Goal: Task Accomplishment & Management: Manage account settings

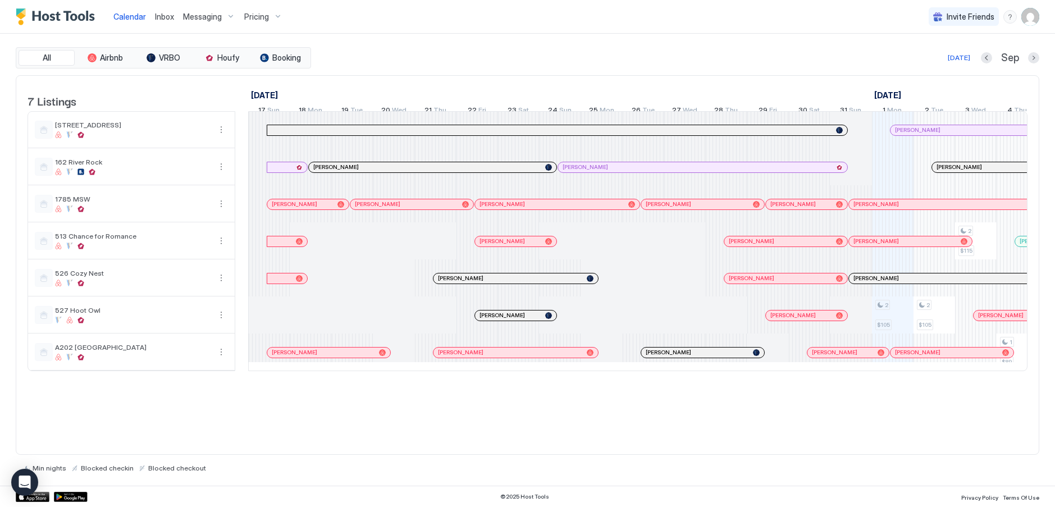
scroll to position [0, 624]
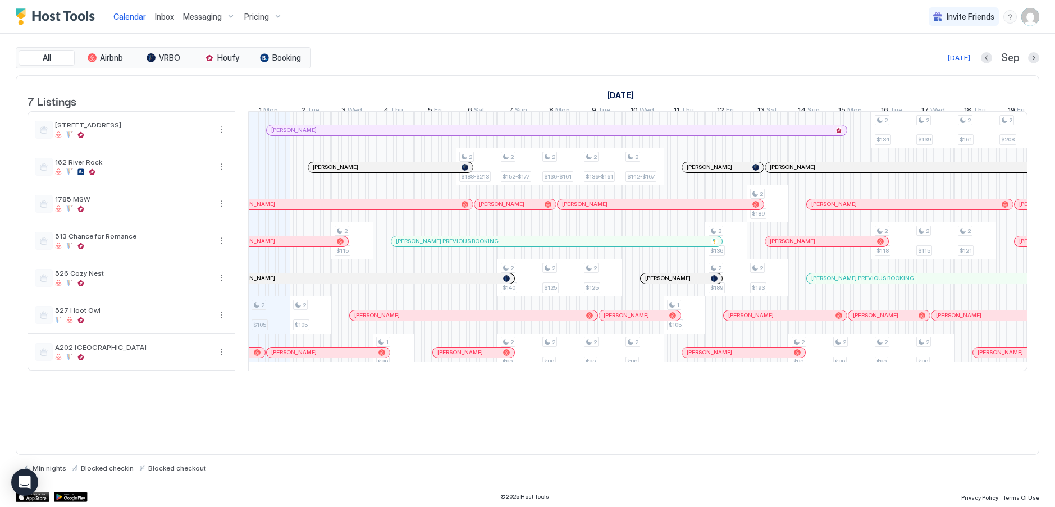
click at [275, 17] on div "Pricing" at bounding box center [263, 16] width 47 height 19
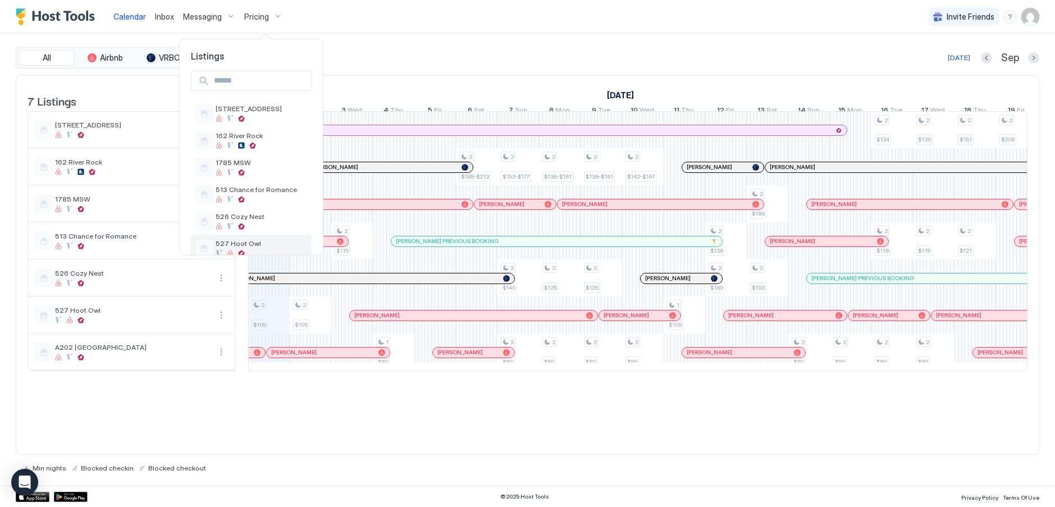
click at [247, 244] on span "527 Hoot Owl" at bounding box center [262, 243] width 92 height 8
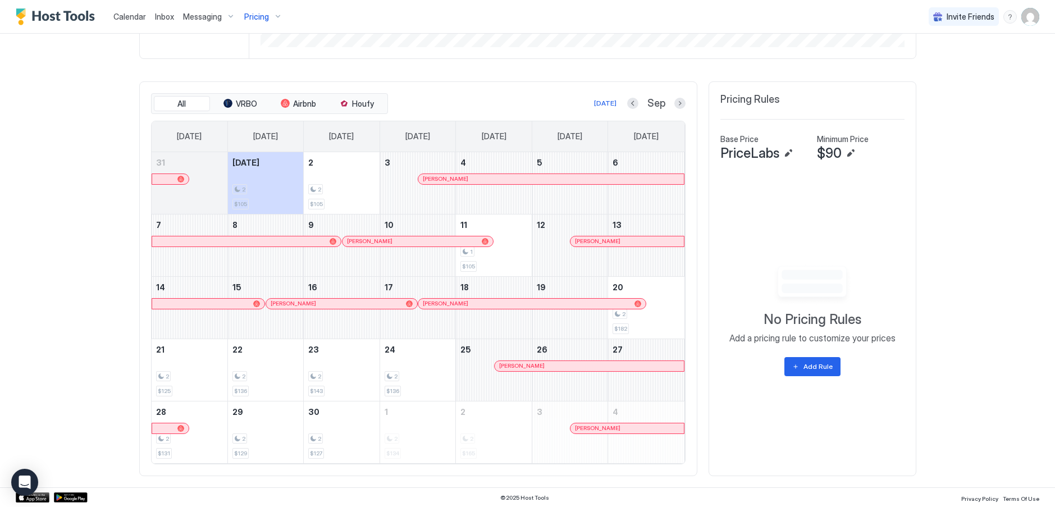
scroll to position [296, 0]
click at [675, 99] on button "Next month" at bounding box center [679, 102] width 11 height 11
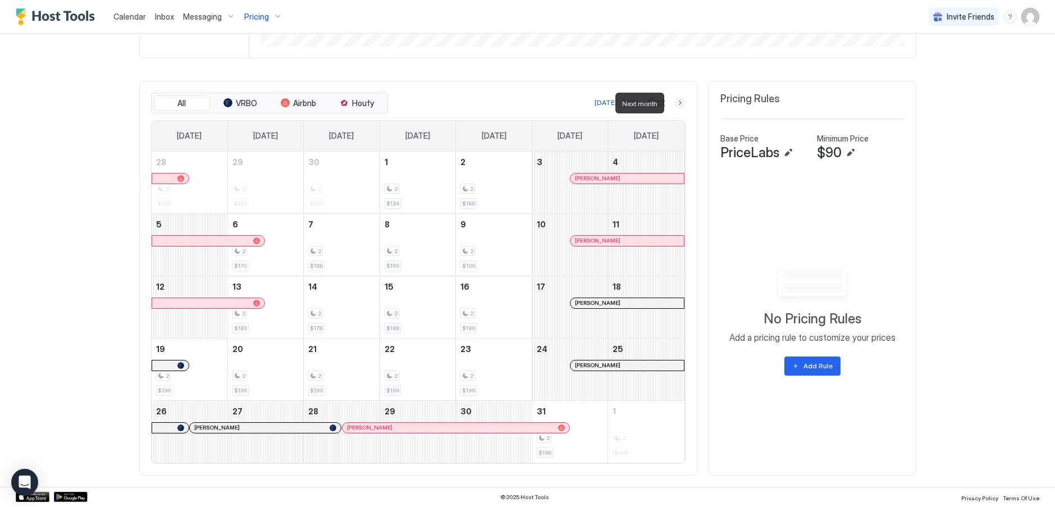
click at [675, 102] on button "Next month" at bounding box center [679, 102] width 11 height 11
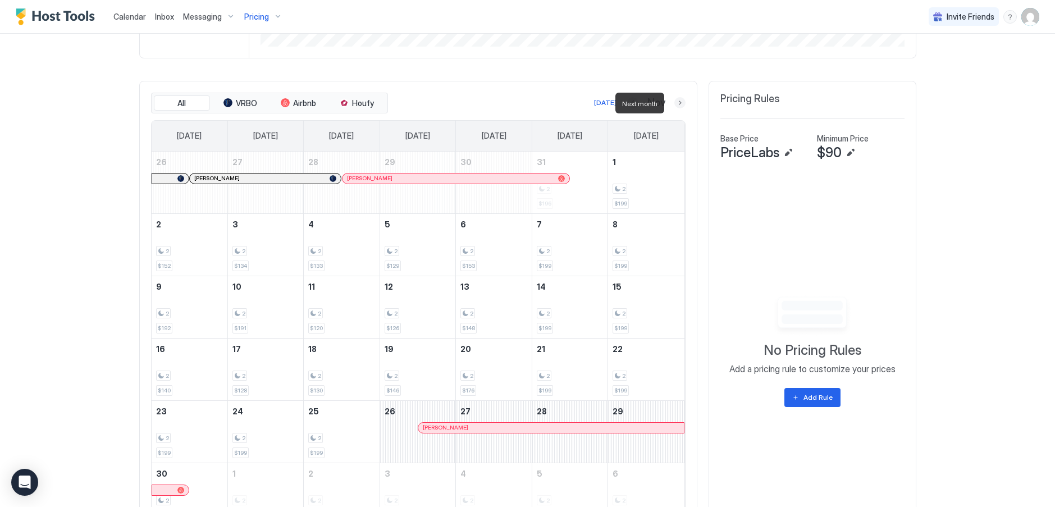
click at [675, 102] on button "Next month" at bounding box center [679, 102] width 11 height 11
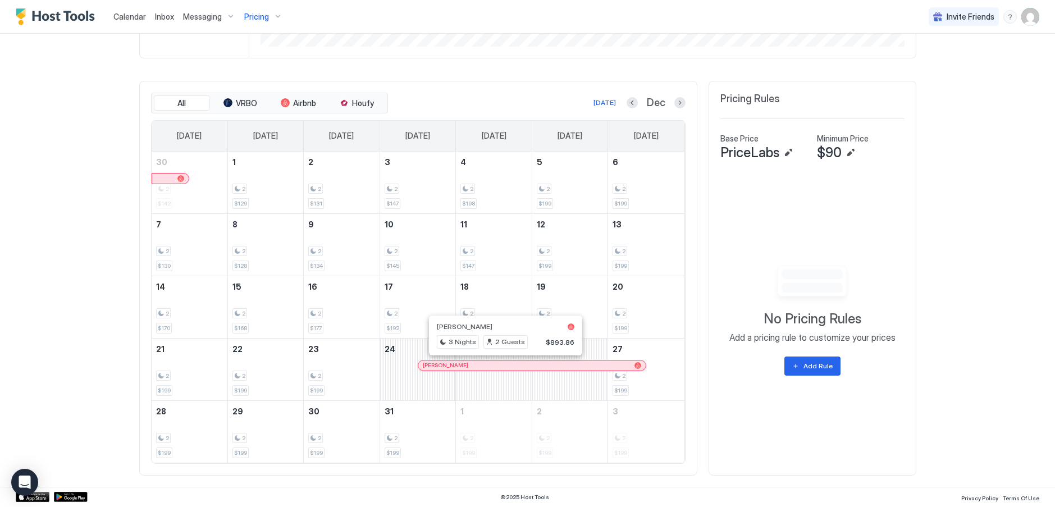
click at [501, 365] on div at bounding box center [505, 365] width 9 height 9
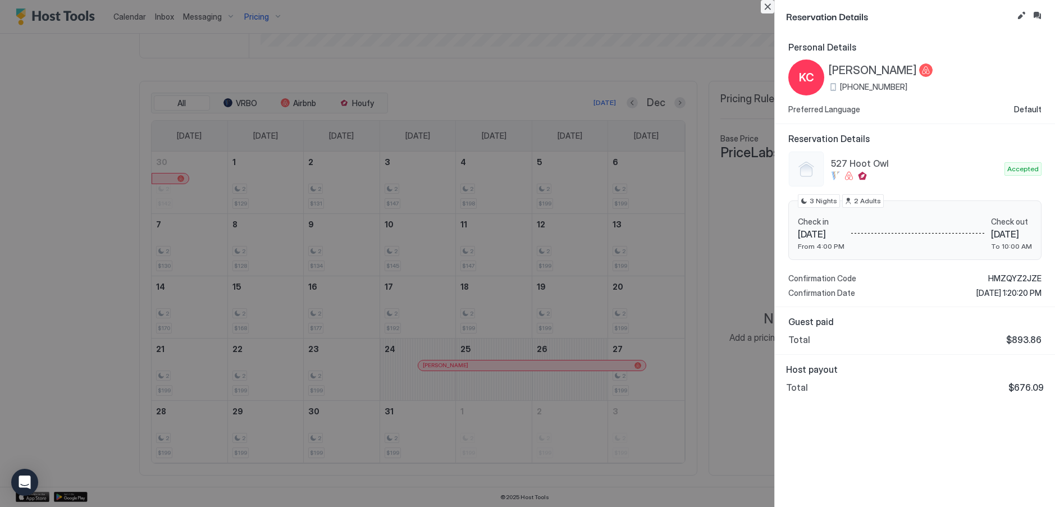
click at [767, 4] on button "Close" at bounding box center [767, 6] width 13 height 13
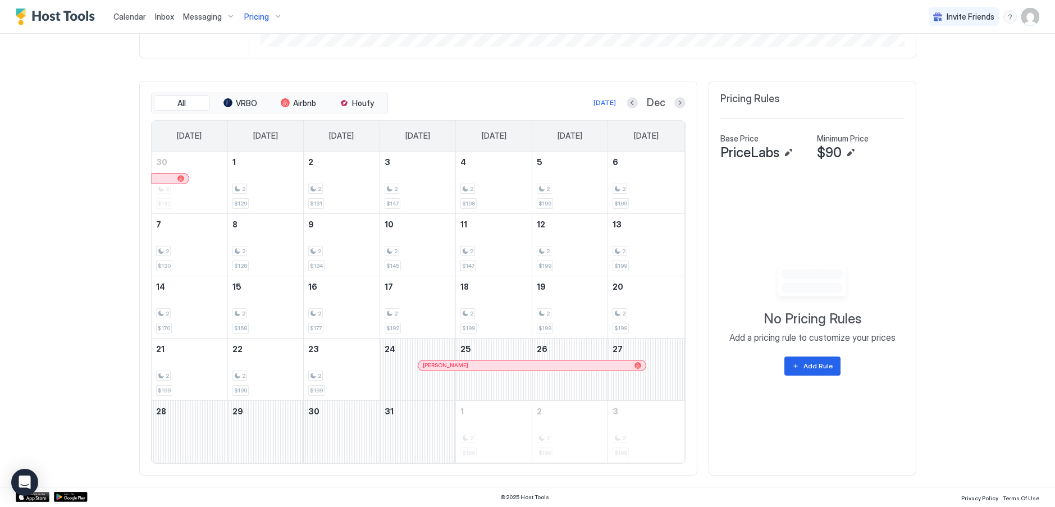
click at [132, 15] on span "Calendar" at bounding box center [129, 17] width 33 height 10
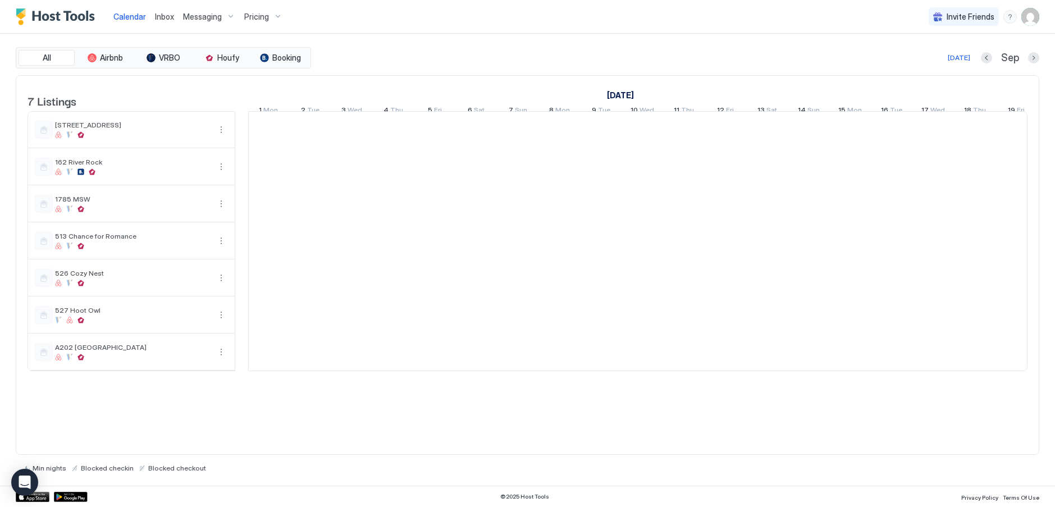
scroll to position [0, 624]
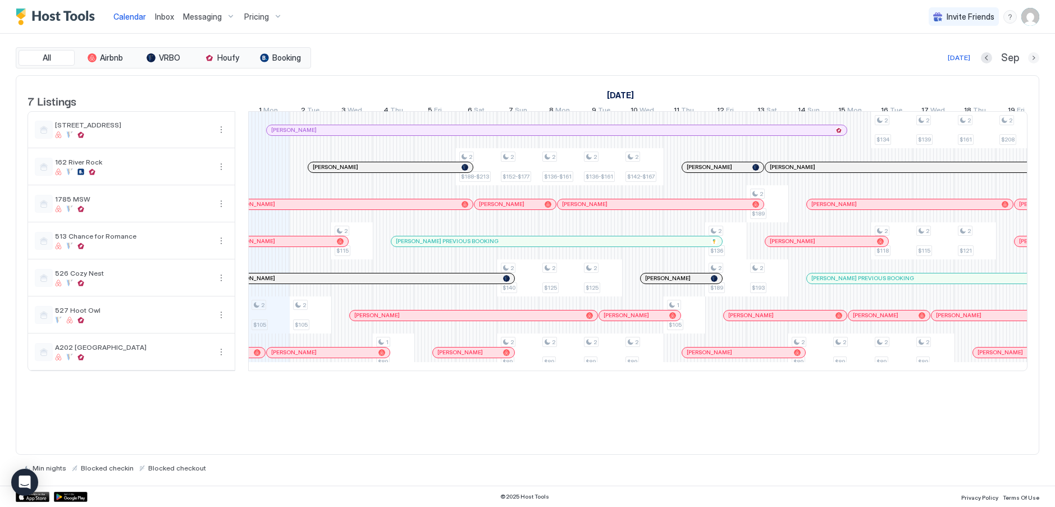
click at [1033, 58] on button "Next month" at bounding box center [1033, 57] width 11 height 11
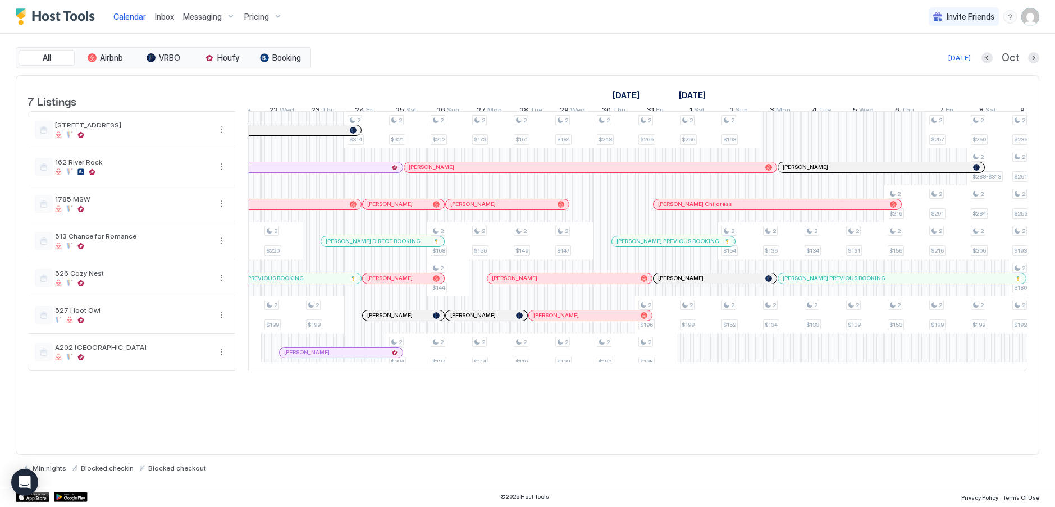
scroll to position [0, 1486]
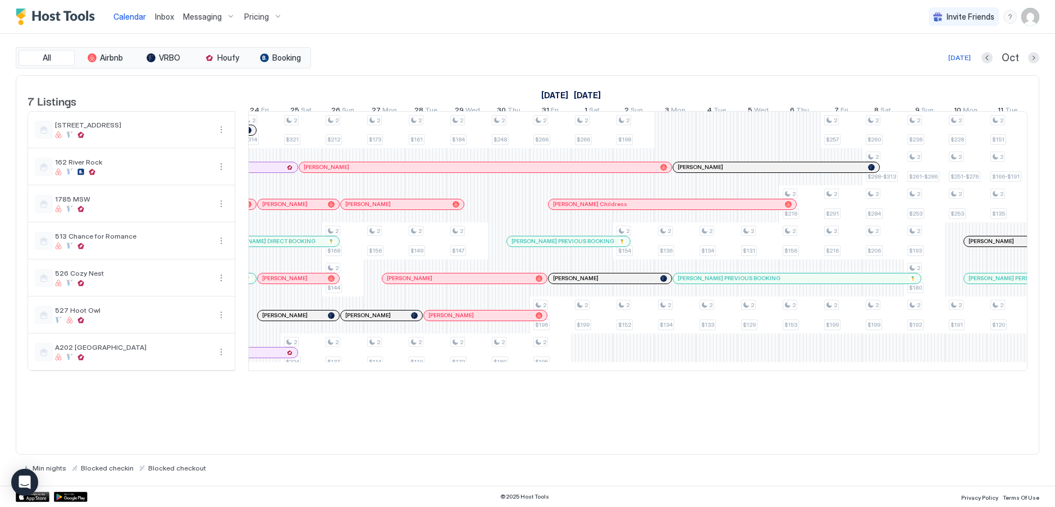
click at [163, 17] on span "Inbox" at bounding box center [164, 17] width 19 height 10
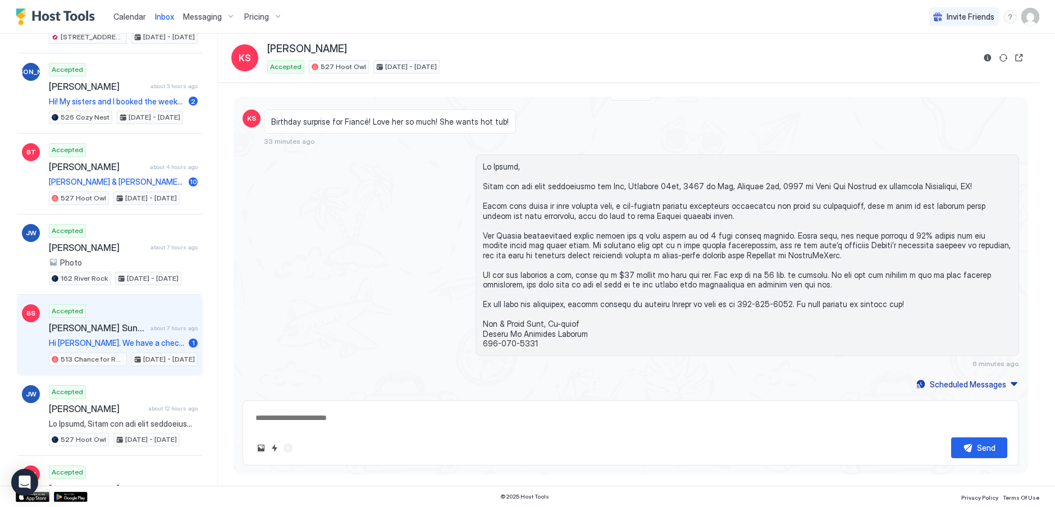
scroll to position [225, 0]
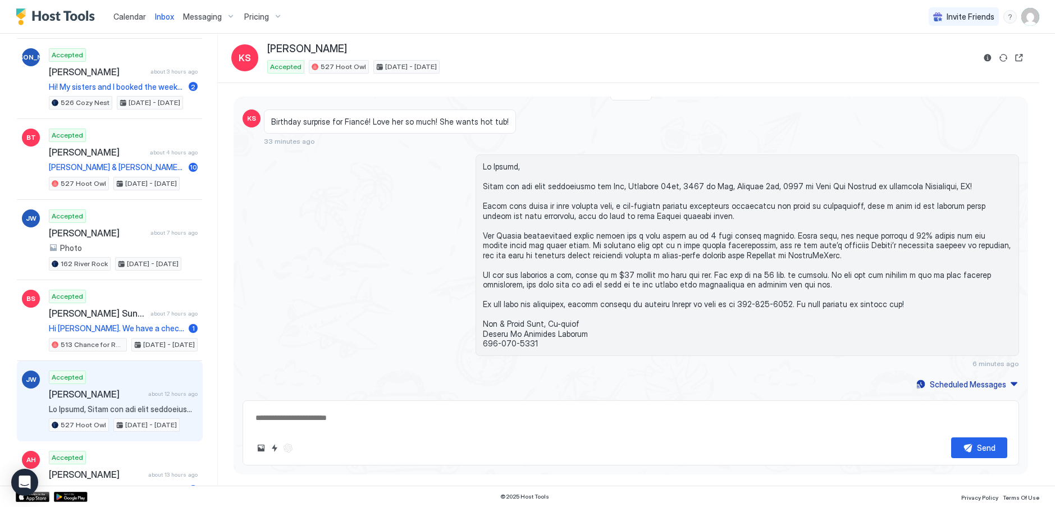
click at [106, 401] on div "Accepted [PERSON_NAME] about 12 hours ago 527 Hoot Owl [DATE] - [DATE]" at bounding box center [123, 402] width 149 height 62
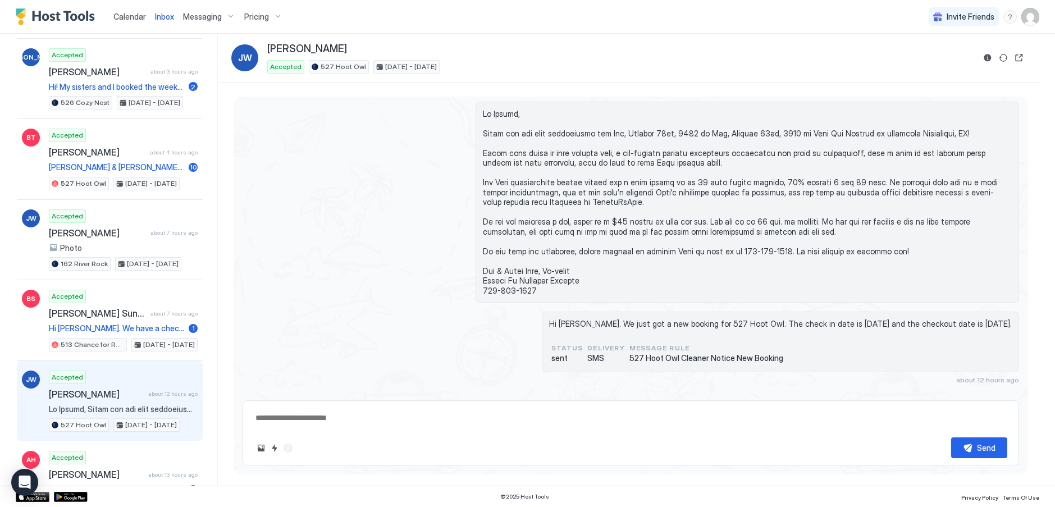
scroll to position [48, 0]
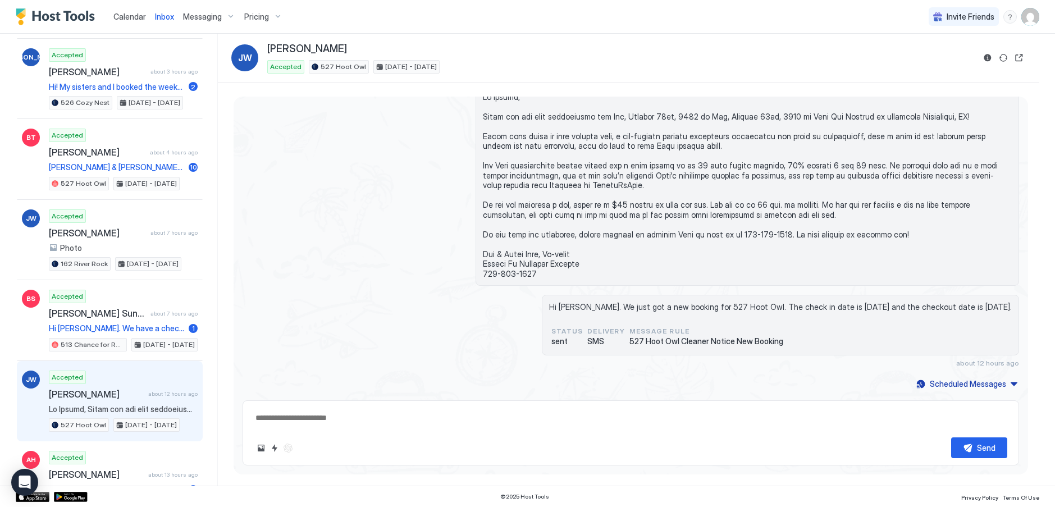
click at [263, 14] on span "Pricing" at bounding box center [256, 17] width 25 height 10
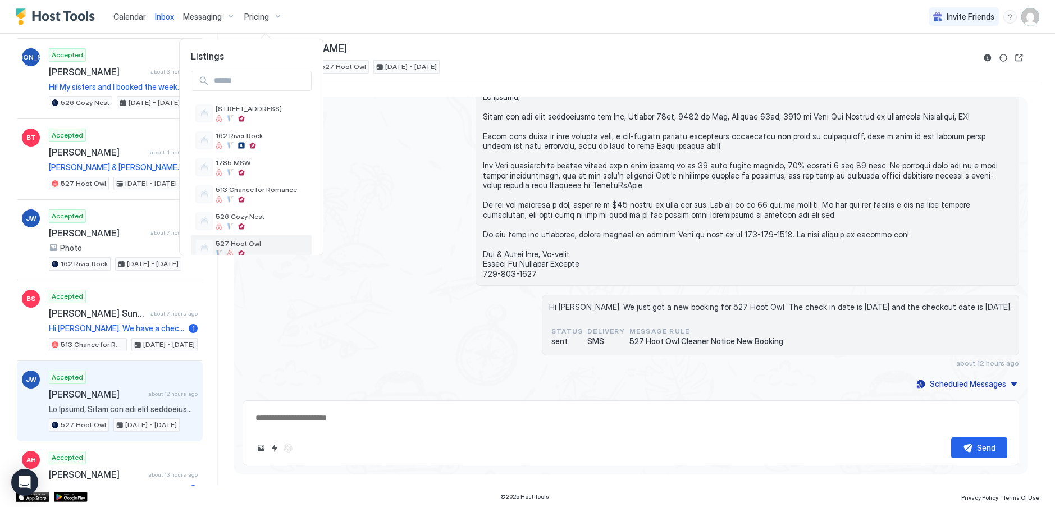
click at [232, 240] on span "527 Hoot Owl" at bounding box center [262, 243] width 92 height 8
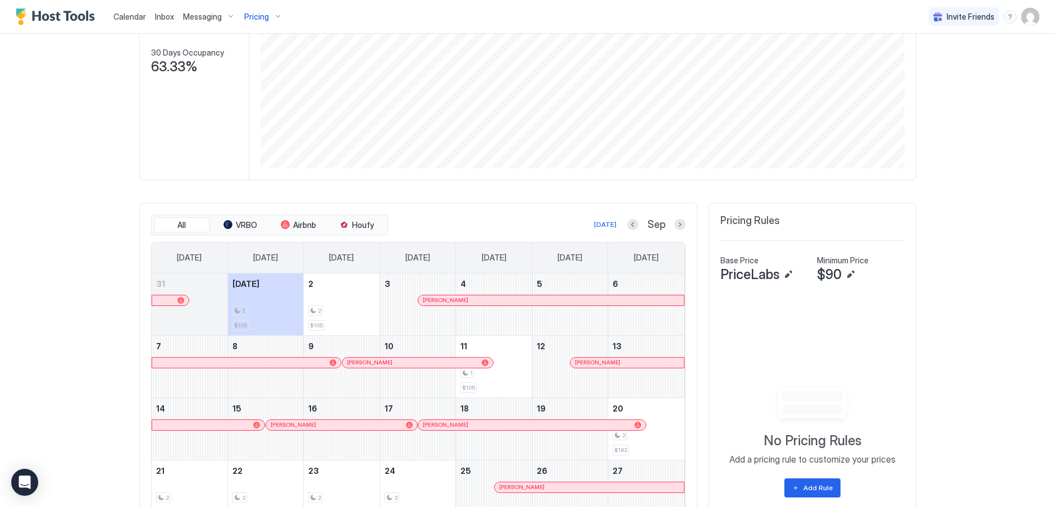
scroll to position [225, 0]
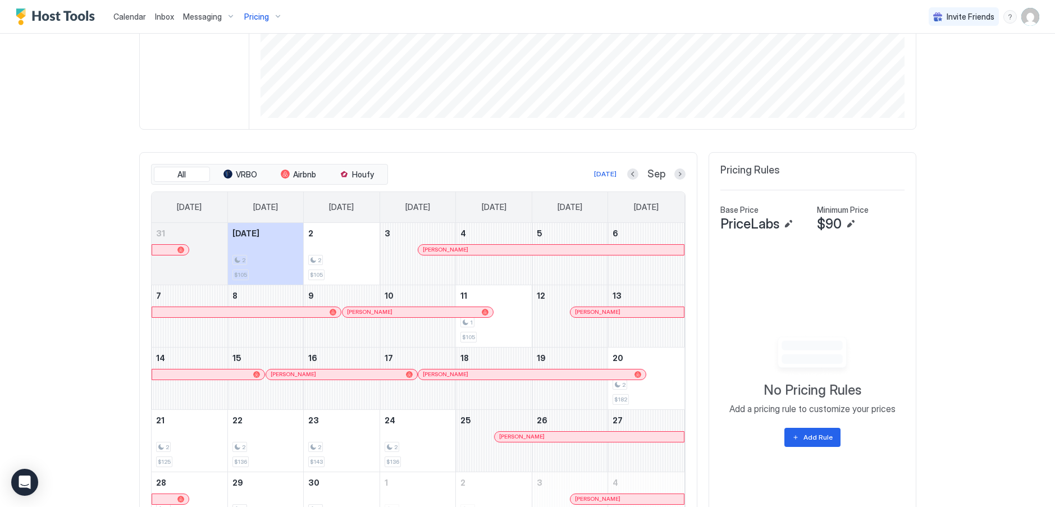
click at [680, 174] on button "Next month" at bounding box center [679, 173] width 11 height 11
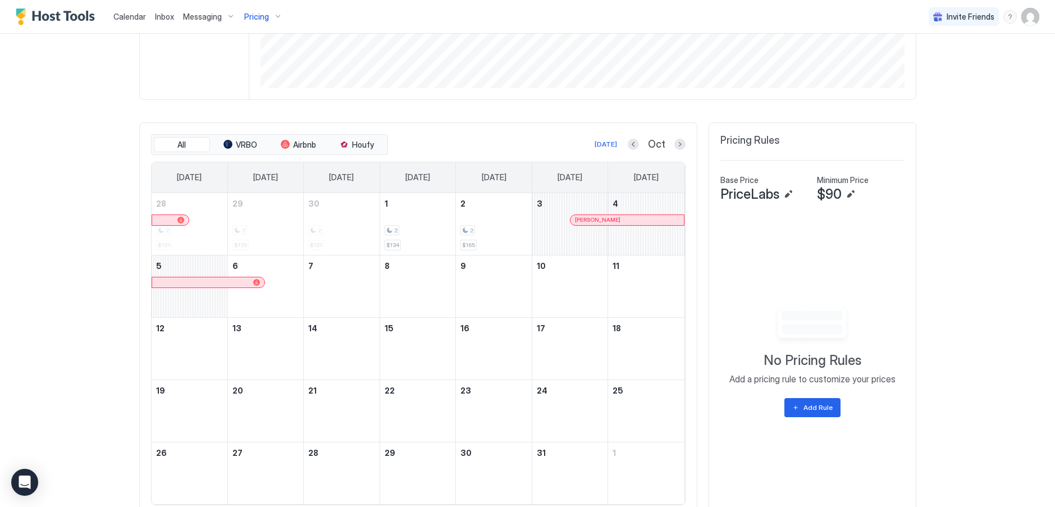
scroll to position [296, 0]
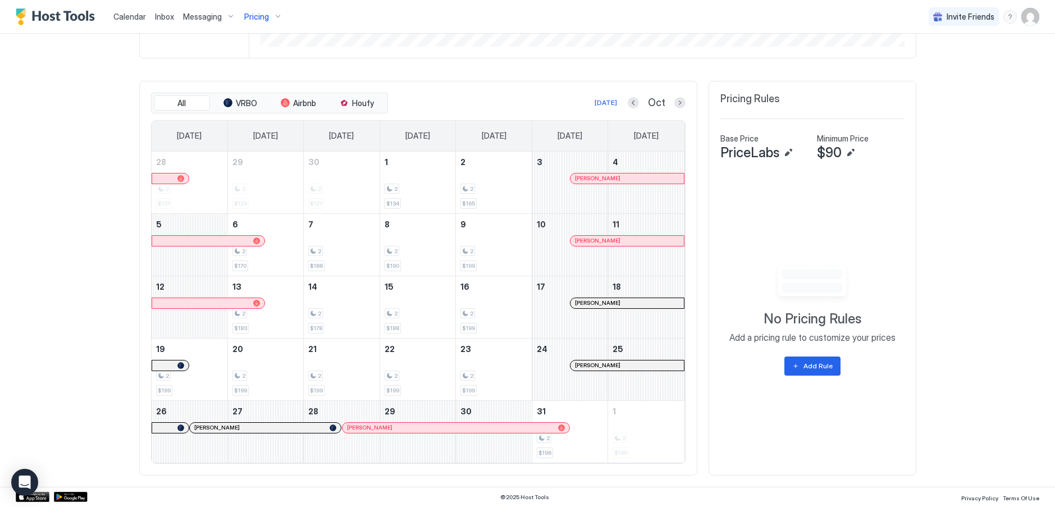
click at [273, 13] on div "Pricing" at bounding box center [263, 16] width 47 height 19
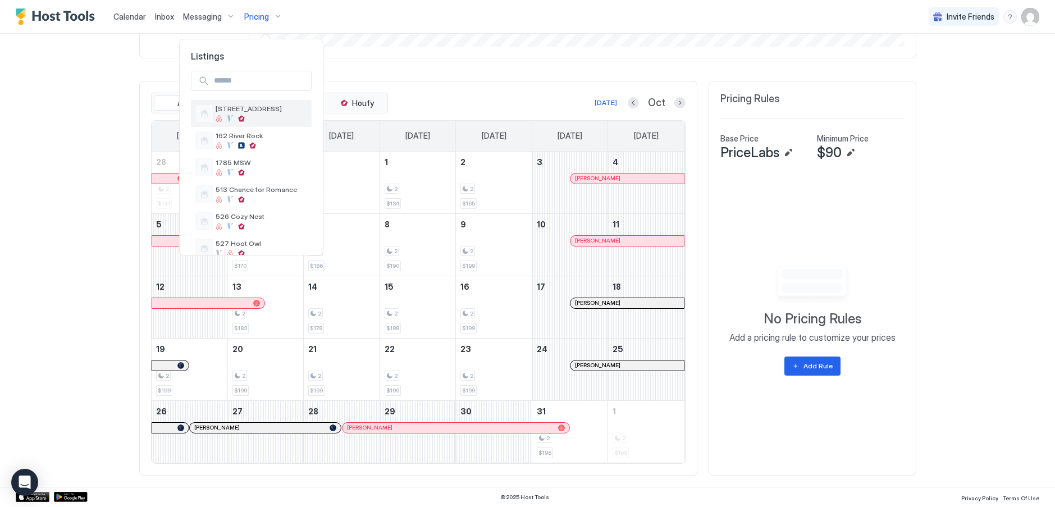
click at [230, 112] on span "[STREET_ADDRESS]" at bounding box center [262, 108] width 92 height 8
click at [244, 111] on span "[STREET_ADDRESS]" at bounding box center [262, 108] width 92 height 8
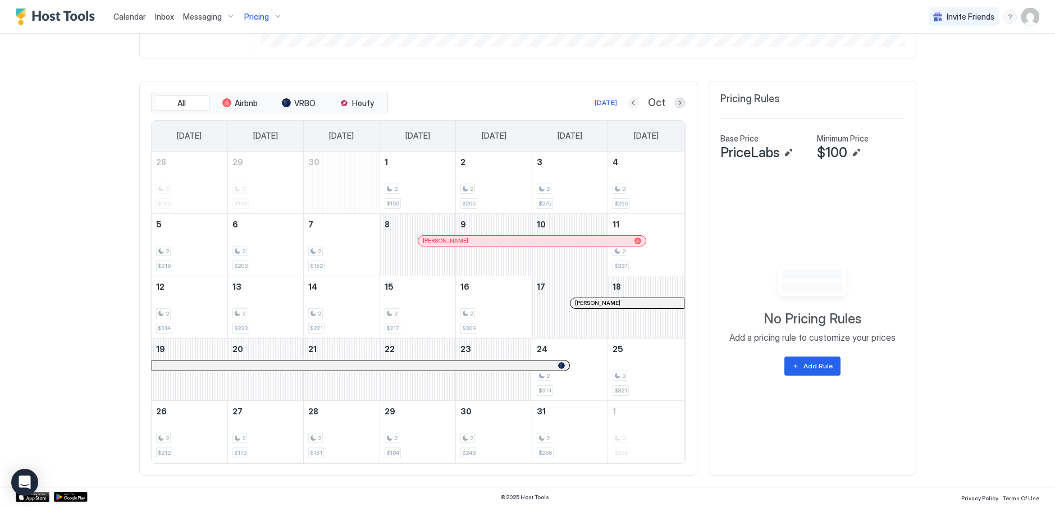
click at [622, 103] on div "[DATE] Oct" at bounding box center [537, 102] width 295 height 13
click at [630, 102] on button "Previous month" at bounding box center [633, 102] width 11 height 11
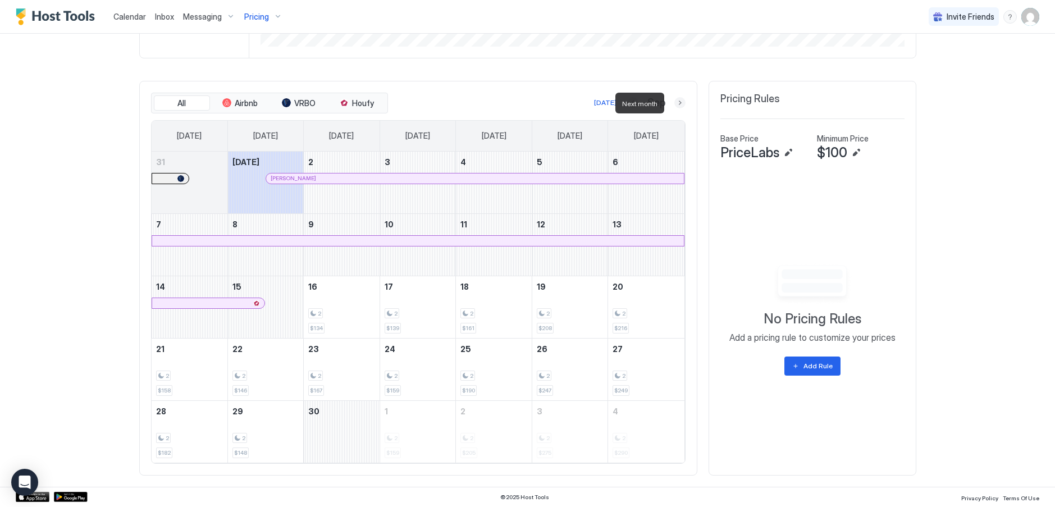
click at [674, 98] on button "Next month" at bounding box center [679, 102] width 11 height 11
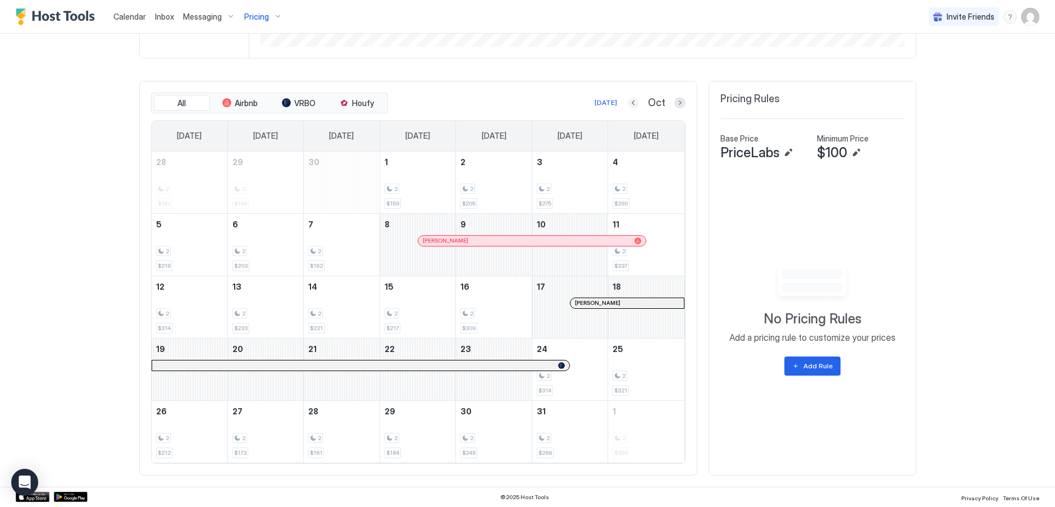
click at [629, 99] on button "Previous month" at bounding box center [633, 102] width 11 height 11
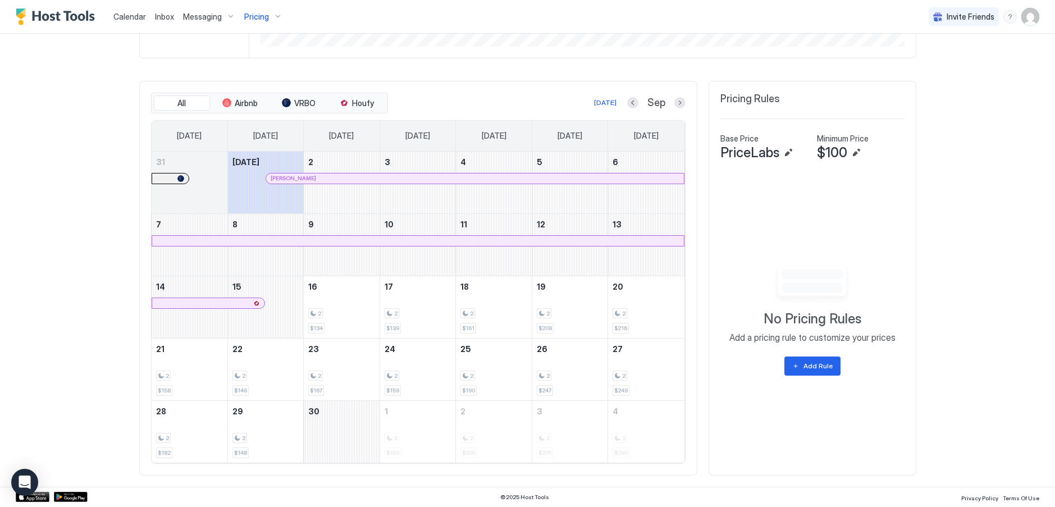
click at [132, 16] on span "Calendar" at bounding box center [129, 17] width 33 height 10
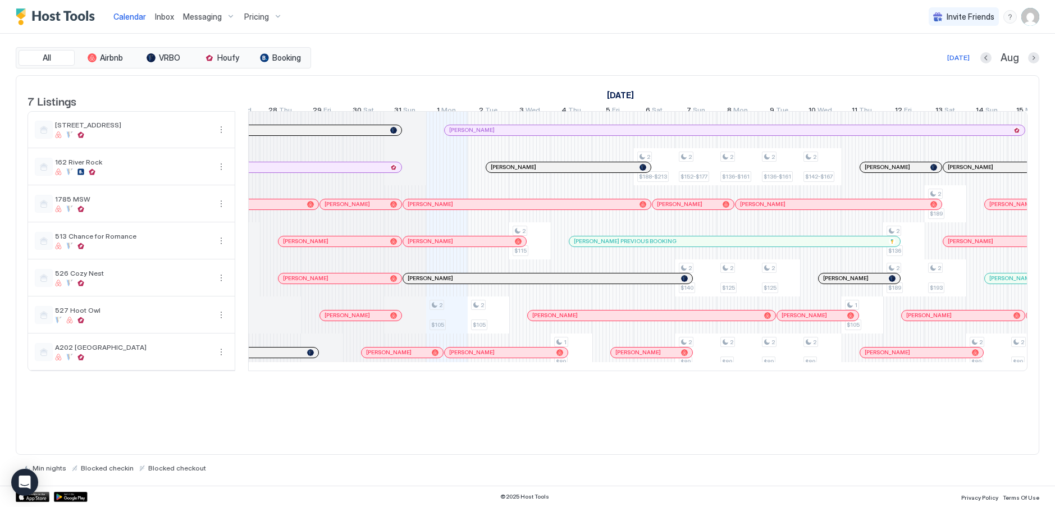
scroll to position [0, 475]
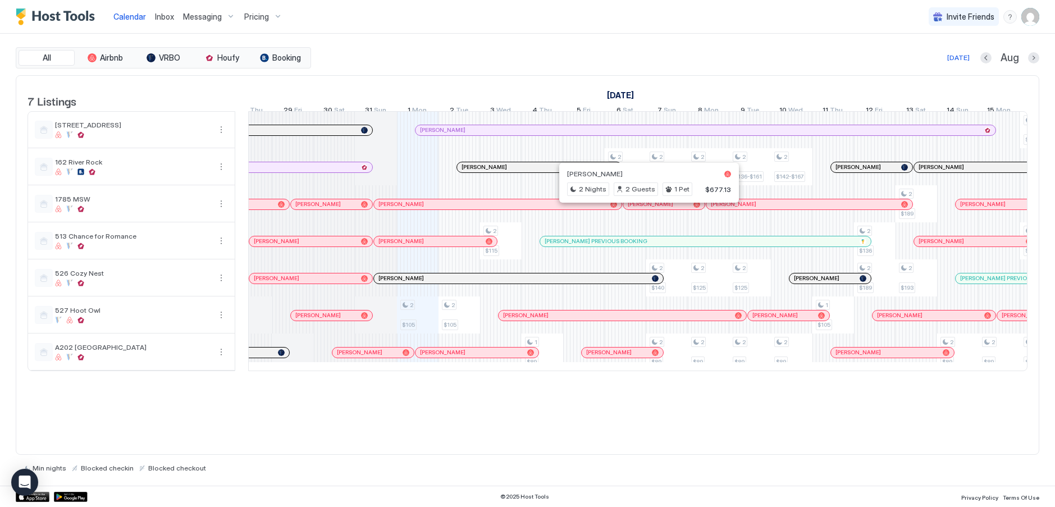
click at [268, 16] on div "Pricing" at bounding box center [263, 16] width 47 height 19
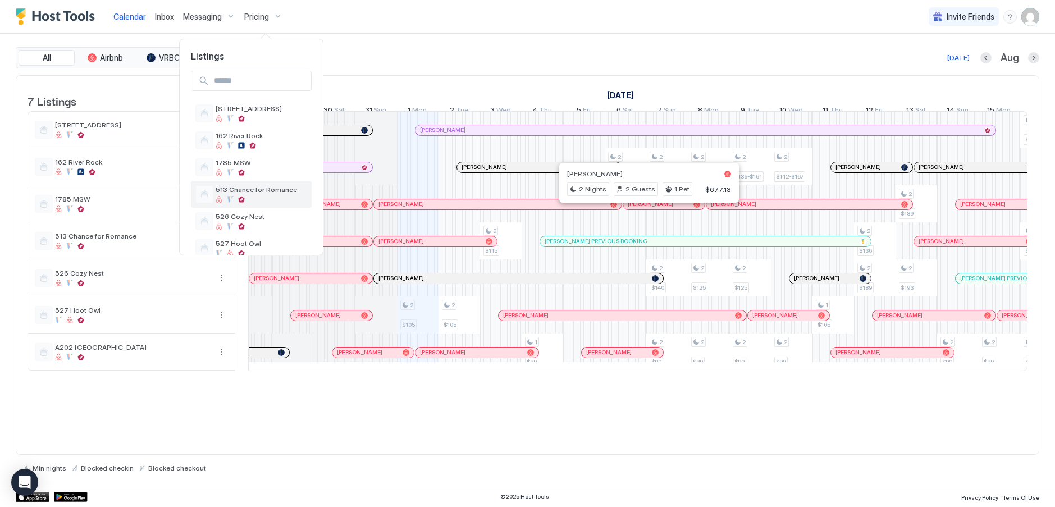
click at [241, 191] on span "513 Chance for Romance" at bounding box center [262, 189] width 92 height 8
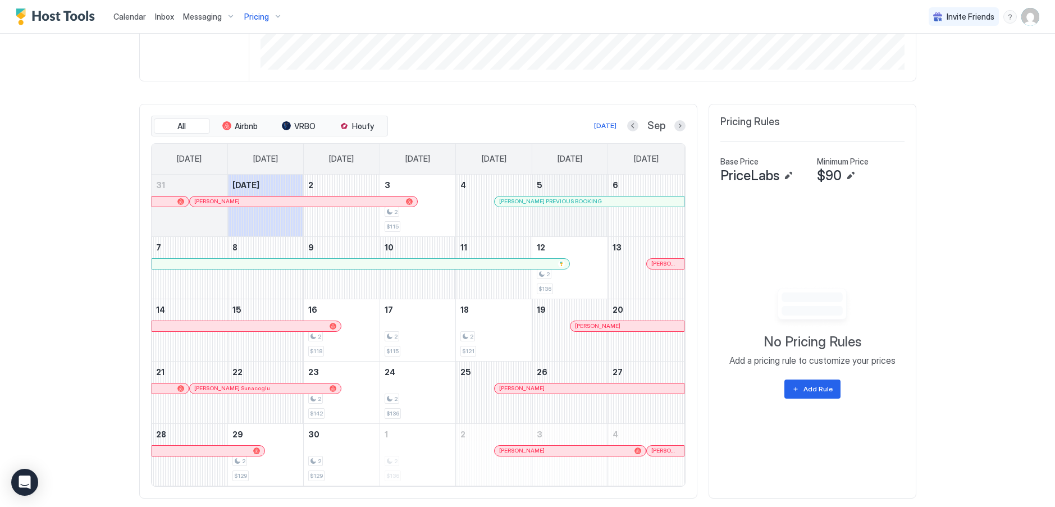
scroll to position [281, 0]
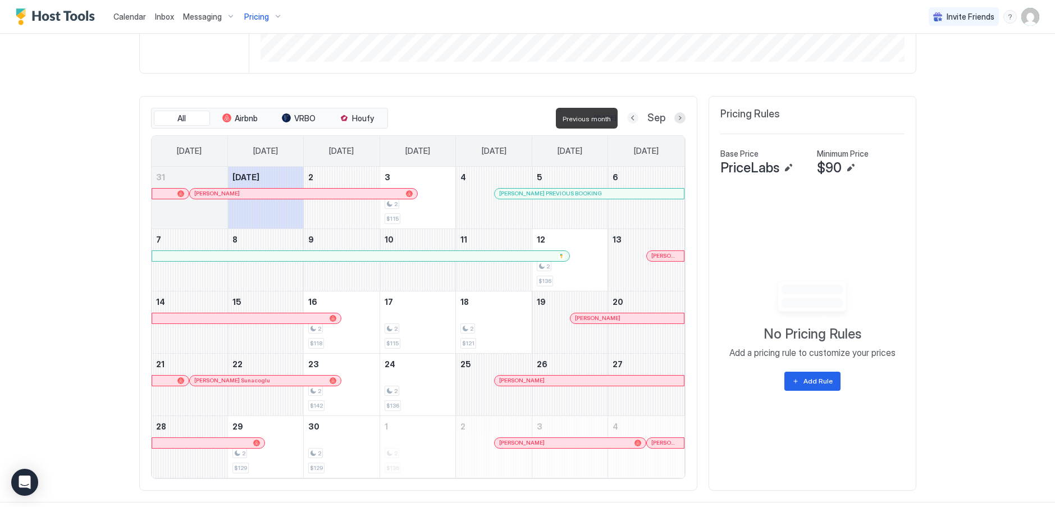
click at [632, 117] on button "Previous month" at bounding box center [632, 117] width 11 height 11
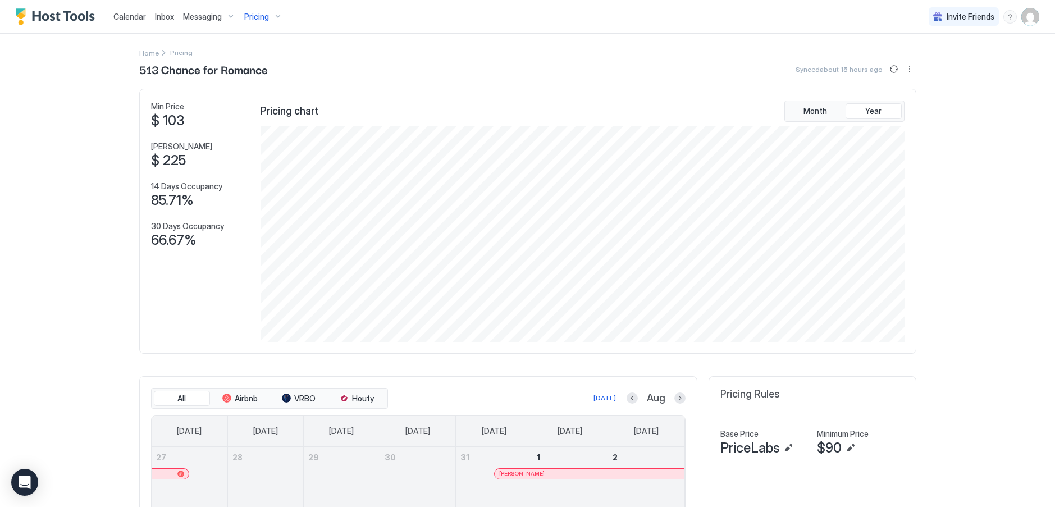
scroll to position [0, 0]
click at [276, 20] on div "Pricing" at bounding box center [263, 16] width 47 height 19
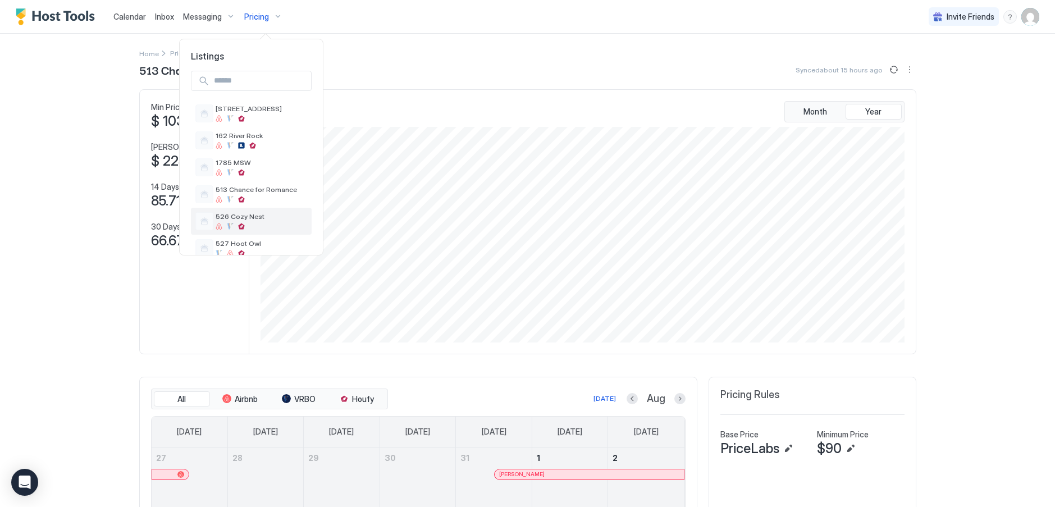
click at [231, 223] on div at bounding box center [230, 226] width 7 height 7
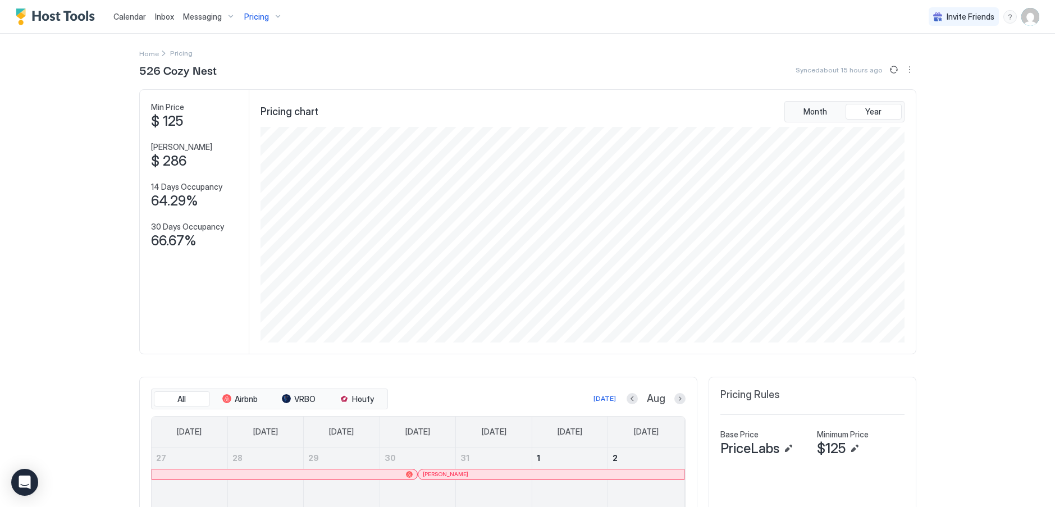
click at [268, 16] on div "Pricing" at bounding box center [263, 16] width 47 height 19
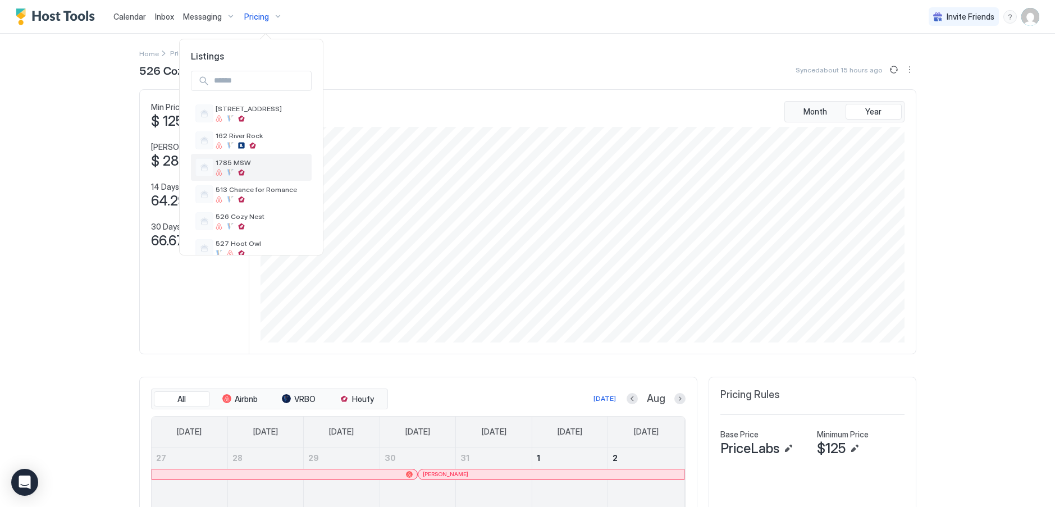
scroll to position [45, 0]
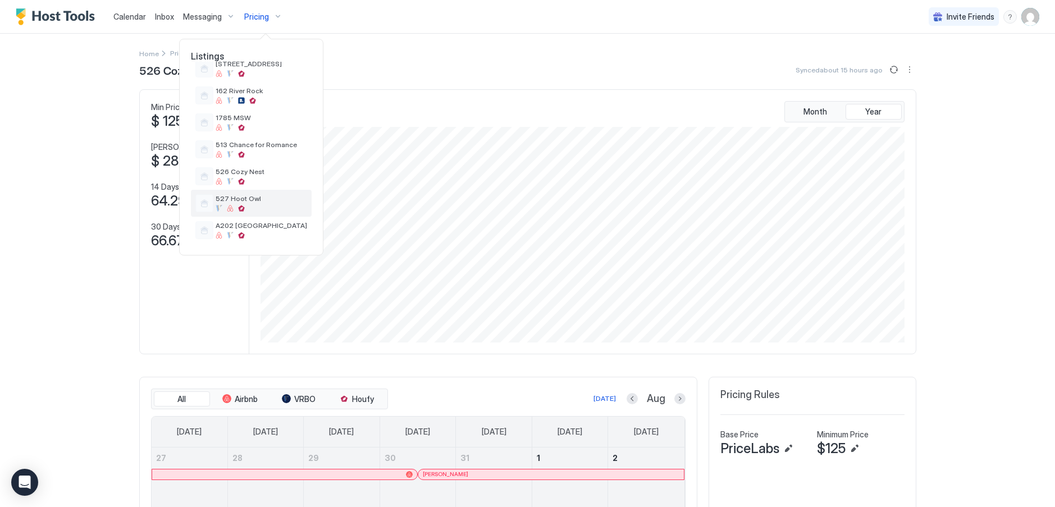
click at [241, 201] on span "527 Hoot Owl" at bounding box center [262, 198] width 92 height 8
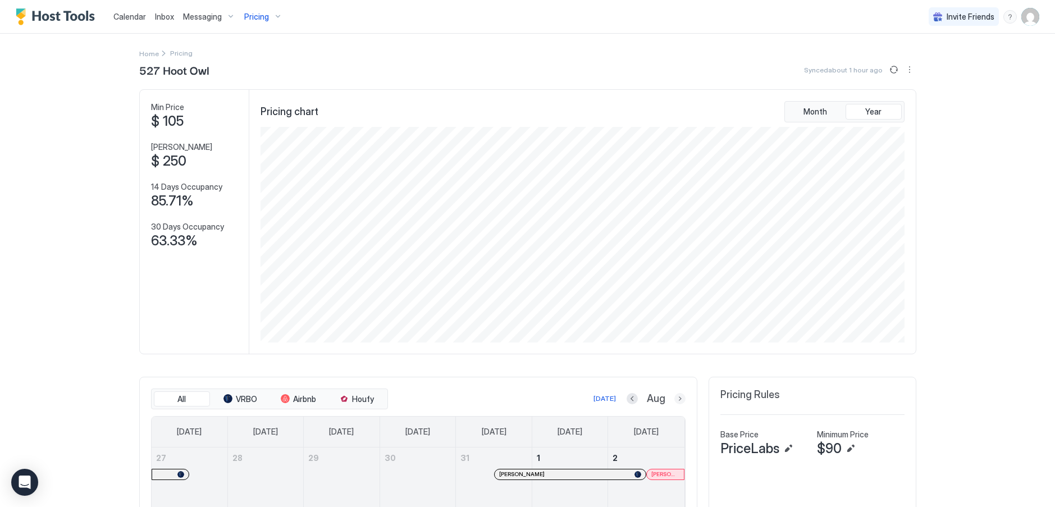
click at [677, 402] on button "Next month" at bounding box center [679, 398] width 11 height 11
